Goal: Task Accomplishment & Management: Use online tool/utility

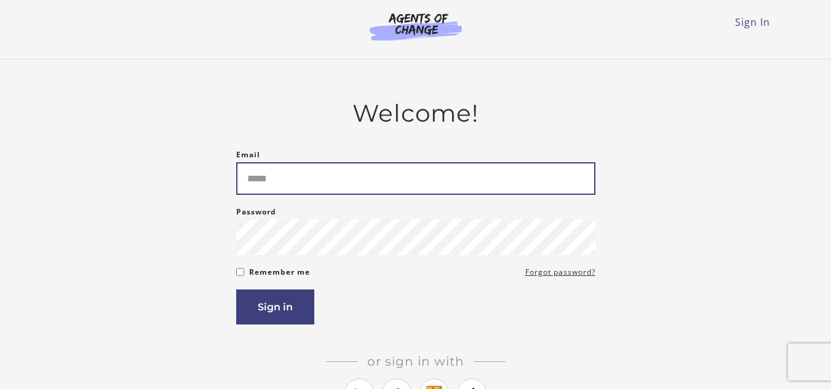
click at [288, 188] on input "Email" at bounding box center [415, 178] width 359 height 33
click at [294, 188] on input "Email" at bounding box center [415, 178] width 359 height 33
type input "**********"
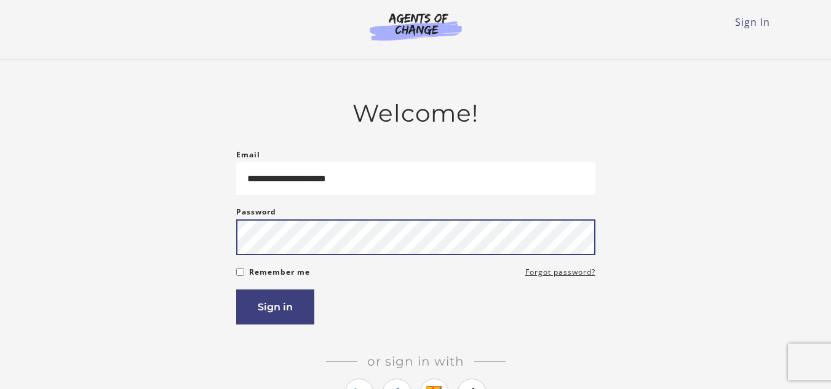
click at [236, 290] on button "Sign in" at bounding box center [275, 307] width 78 height 35
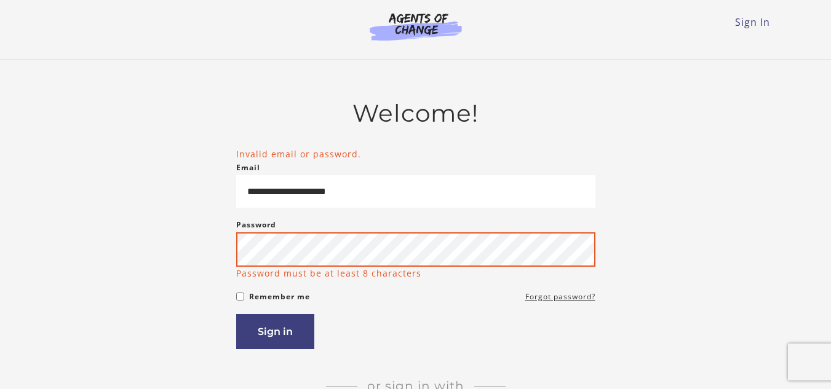
click at [236, 314] on button "Sign in" at bounding box center [275, 331] width 78 height 35
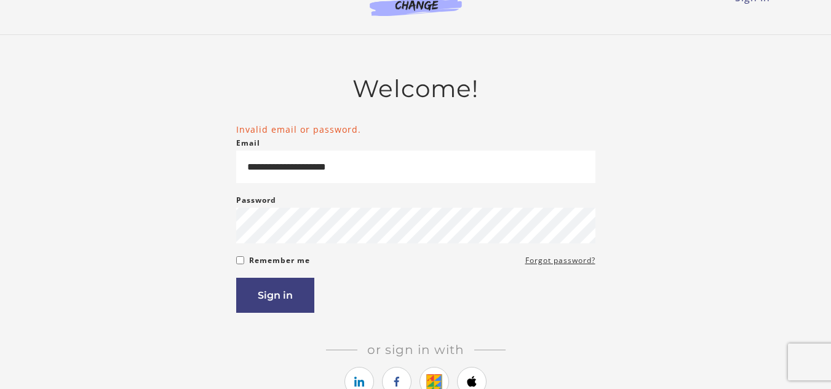
scroll to position [49, 0]
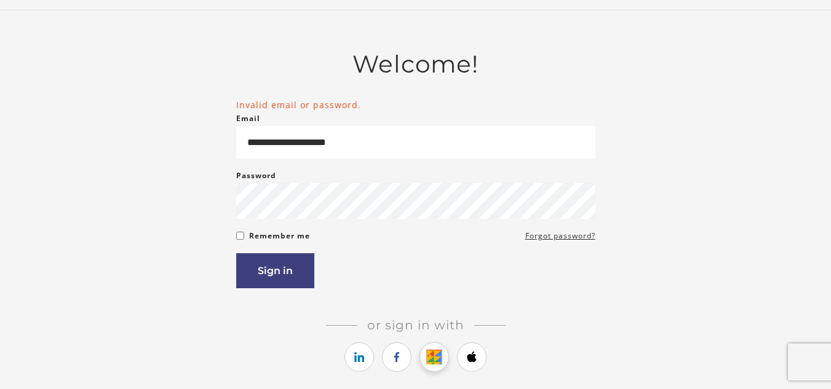
click at [435, 356] on icon "https://courses.thinkific.com/users/auth/google?ss%5Breferral%5D=&ss%5Buser_ret…" at bounding box center [434, 357] width 15 height 15
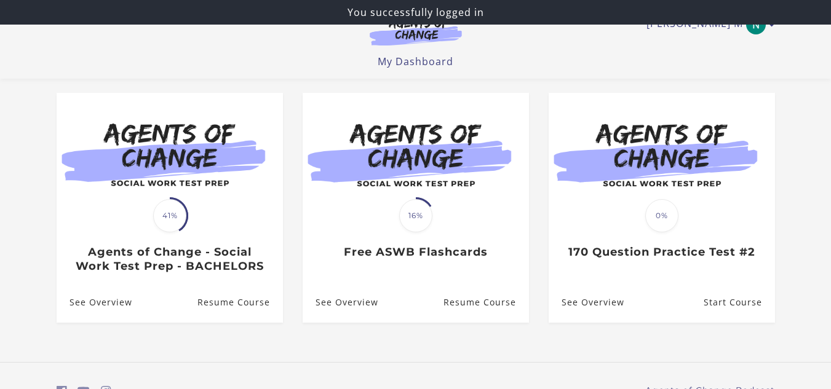
scroll to position [99, 0]
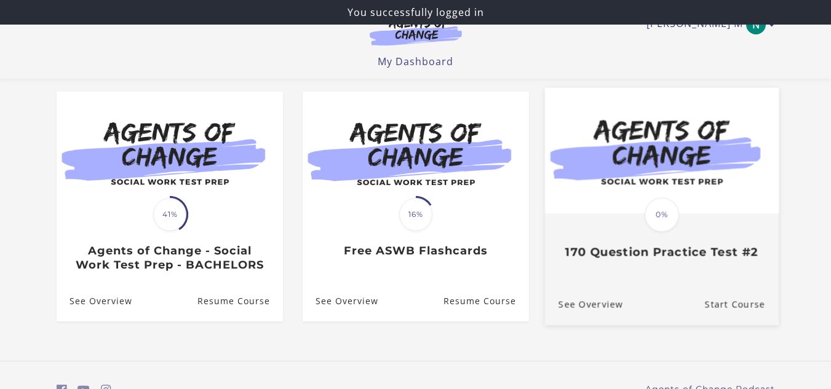
click at [659, 204] on span "0%" at bounding box center [662, 214] width 34 height 34
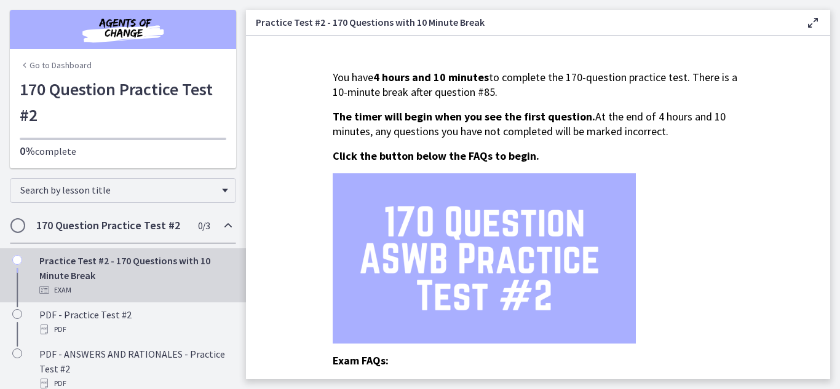
drag, startPoint x: 823, startPoint y: 106, endPoint x: 831, endPoint y: 115, distance: 12.2
click at [831, 115] on main "Practice Test #2 - 170 Questions with 10 Minute Break Enable fullscreen You hav…" at bounding box center [543, 194] width 594 height 389
click at [831, 118] on main "Practice Test #2 - 170 Questions with 10 Minute Break Enable fullscreen You hav…" at bounding box center [543, 194] width 594 height 389
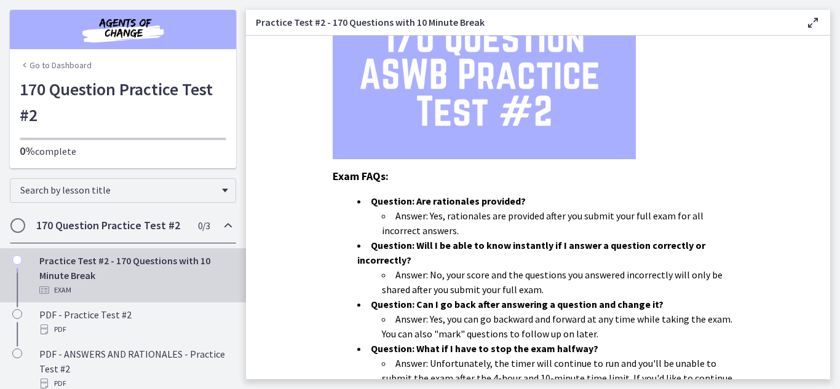
scroll to position [188, 0]
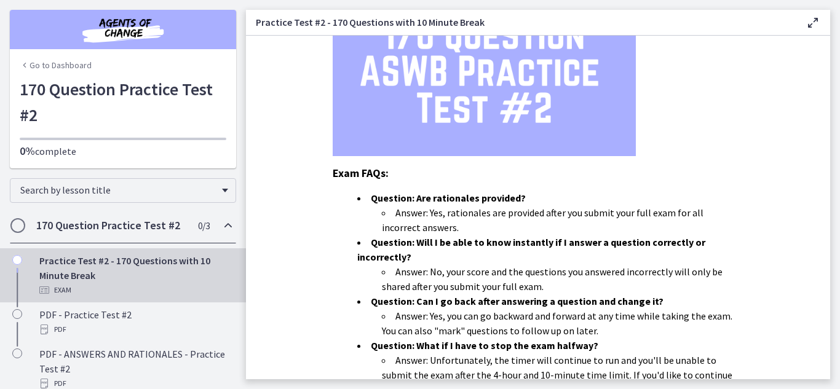
drag, startPoint x: 840, startPoint y: 169, endPoint x: 840, endPoint y: 180, distance: 10.5
click at [840, 180] on main "Practice Test #2 - 170 Questions with 10 Minute Break Enable fullscreen You hav…" at bounding box center [543, 194] width 594 height 389
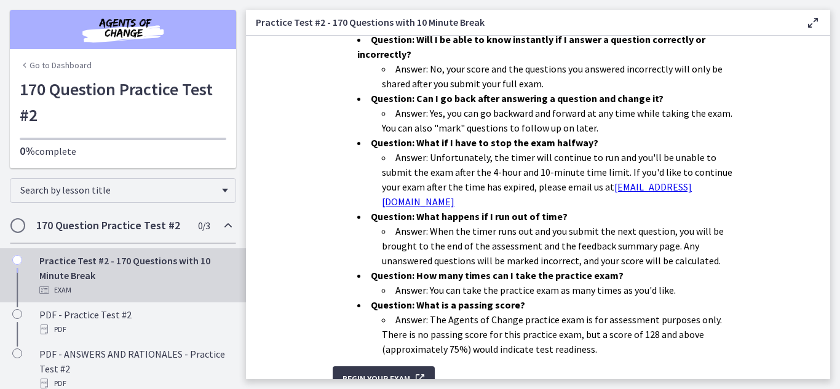
scroll to position [392, 0]
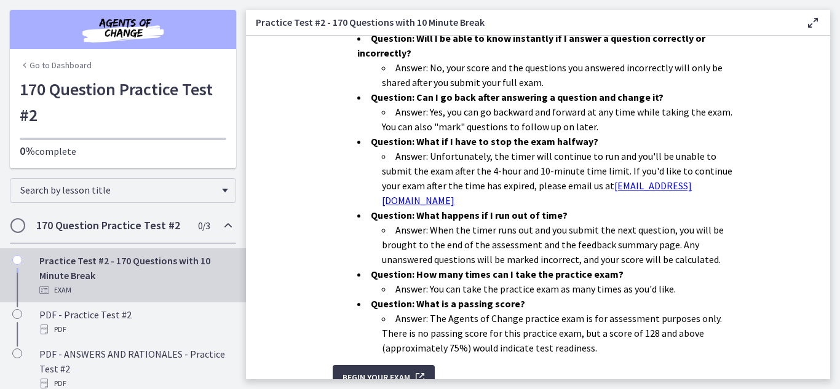
drag, startPoint x: 834, startPoint y: 265, endPoint x: 834, endPoint y: 274, distance: 9.2
click at [834, 274] on main "Practice Test #2 - 170 Questions with 10 Minute Break Enable fullscreen You hav…" at bounding box center [543, 194] width 594 height 389
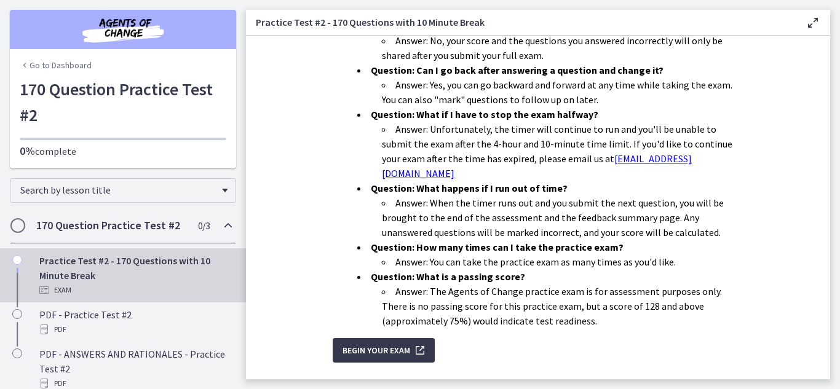
scroll to position [425, 0]
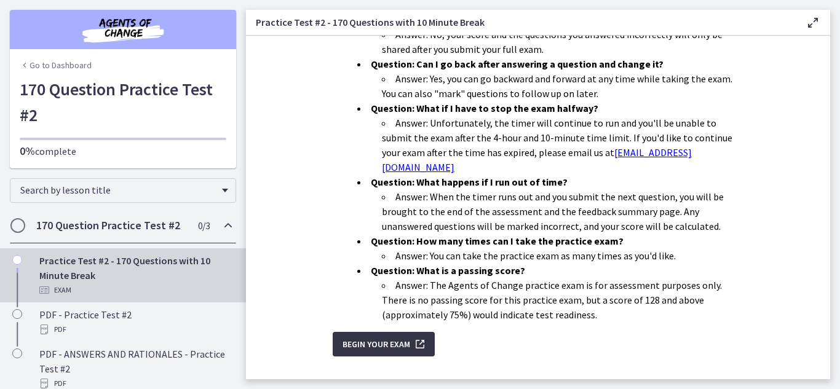
click at [375, 337] on span "Begin Your Exam" at bounding box center [377, 344] width 68 height 15
